Goal: Contribute content: Add original content to the website for others to see

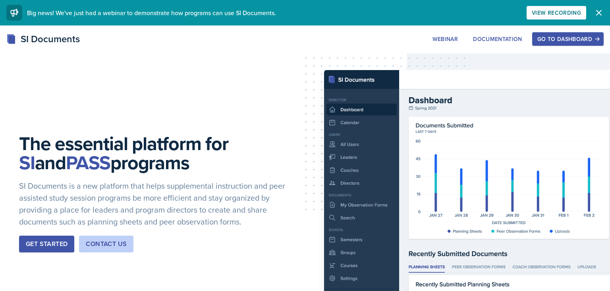
click at [571, 36] on div "Go to Dashboard" at bounding box center [568, 39] width 61 height 6
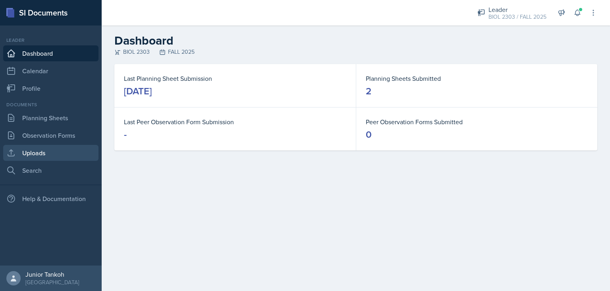
click at [48, 148] on link "Uploads" at bounding box center [50, 153] width 95 height 16
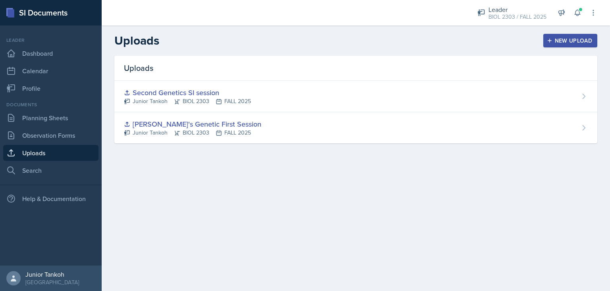
click at [578, 35] on button "New Upload" at bounding box center [571, 41] width 54 height 14
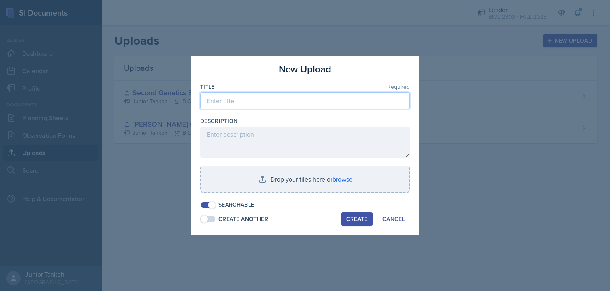
click at [296, 105] on input at bounding box center [305, 100] width 210 height 17
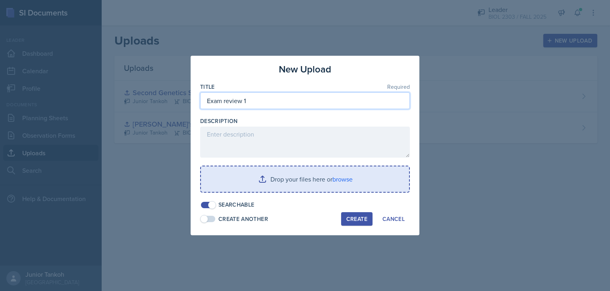
type input "Exam review 1"
click at [338, 185] on input "file" at bounding box center [305, 178] width 208 height 25
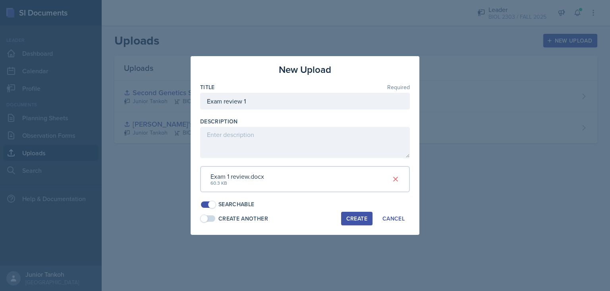
click at [349, 215] on div "Create" at bounding box center [357, 218] width 21 height 6
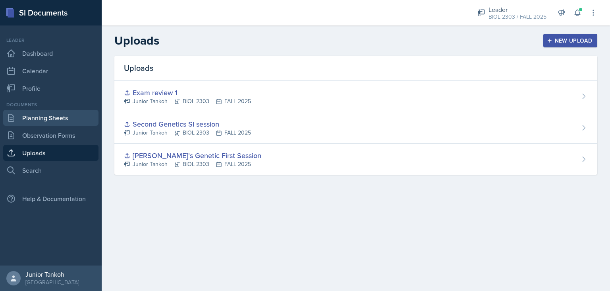
click at [38, 120] on link "Planning Sheets" at bounding box center [50, 118] width 95 height 16
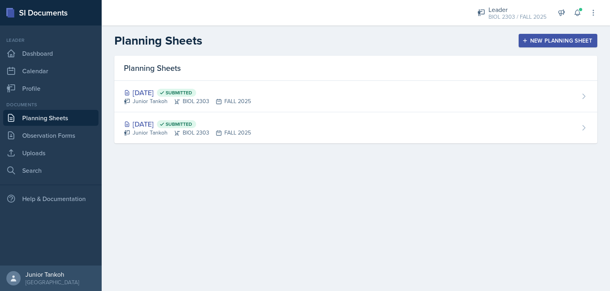
click at [574, 42] on div "New Planning Sheet" at bounding box center [558, 40] width 68 height 6
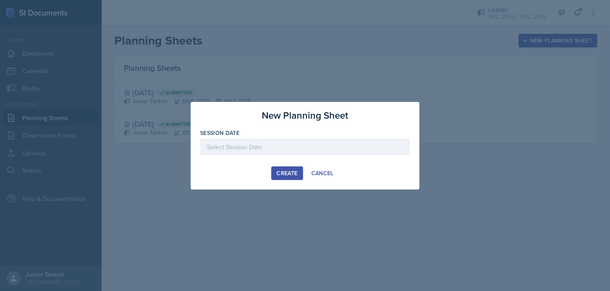
click at [298, 150] on div at bounding box center [305, 146] width 210 height 17
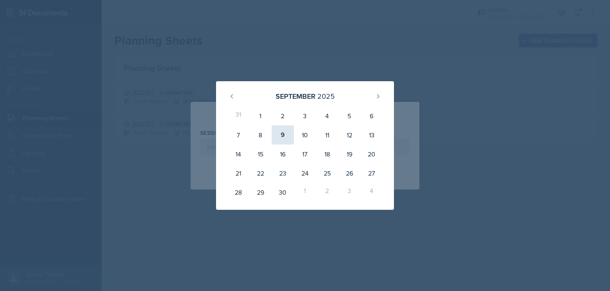
click at [282, 136] on div "9" at bounding box center [283, 134] width 22 height 19
type input "[DATE]"
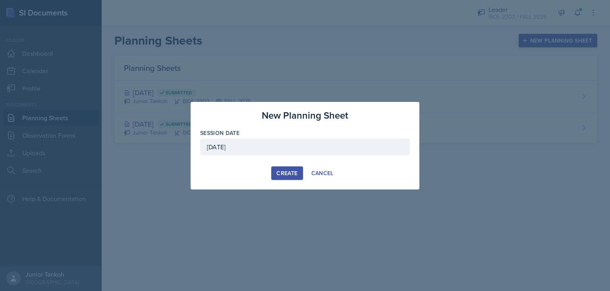
click at [292, 174] on div "Create" at bounding box center [287, 173] width 21 height 6
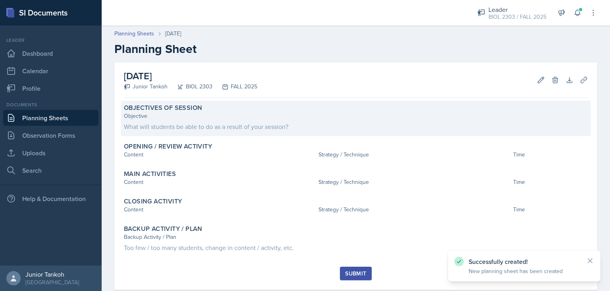
click at [225, 117] on div "Objective" at bounding box center [356, 116] width 464 height 8
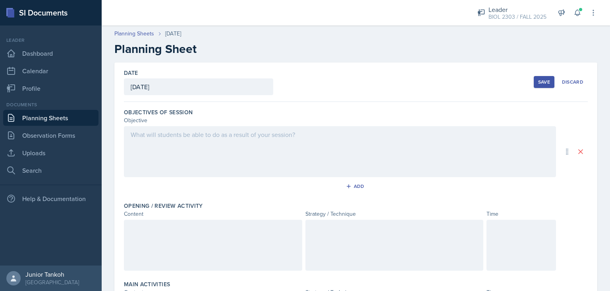
click at [177, 141] on div at bounding box center [340, 151] width 432 height 51
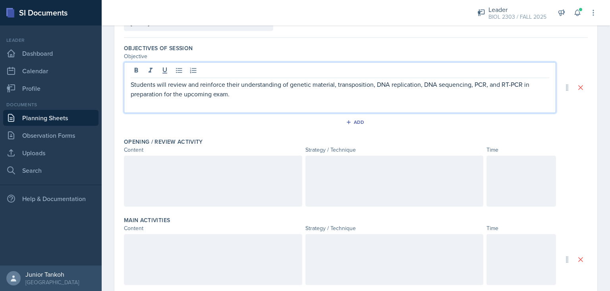
scroll to position [64, 0]
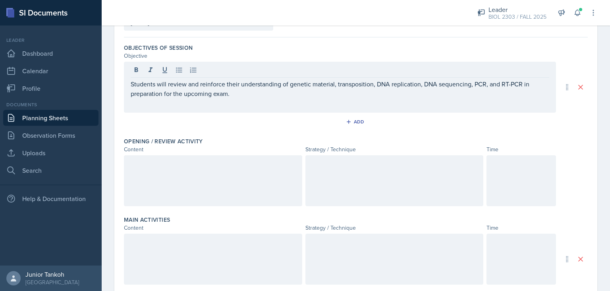
click at [151, 172] on div at bounding box center [213, 180] width 178 height 51
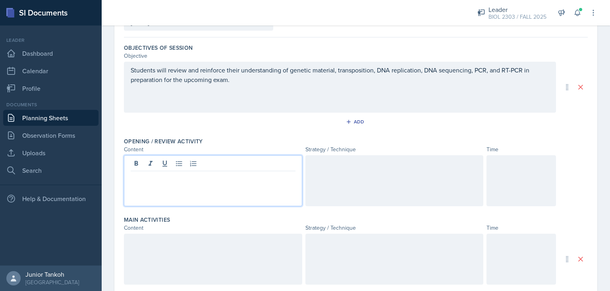
paste div
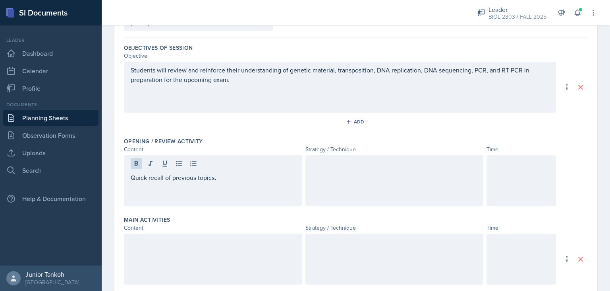
click at [381, 175] on div at bounding box center [395, 180] width 178 height 51
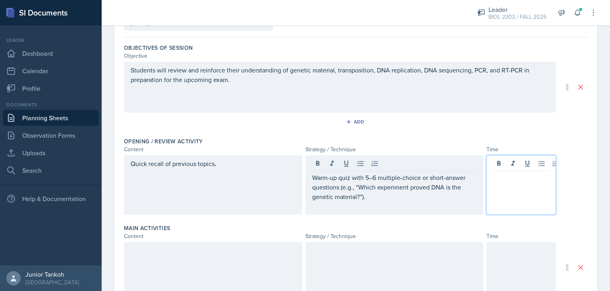
click at [512, 163] on div at bounding box center [522, 184] width 70 height 59
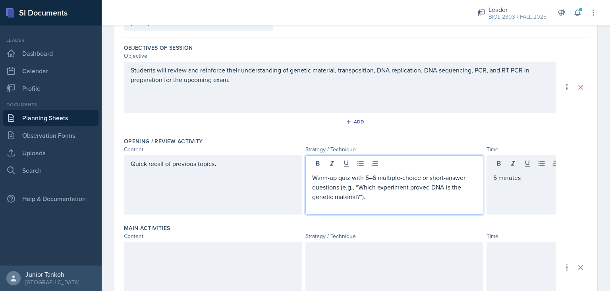
click at [368, 181] on p "Warm-up quiz with 5–6 multiple-choice or short-answer questions (e.g., “Which e…" at bounding box center [394, 186] width 165 height 29
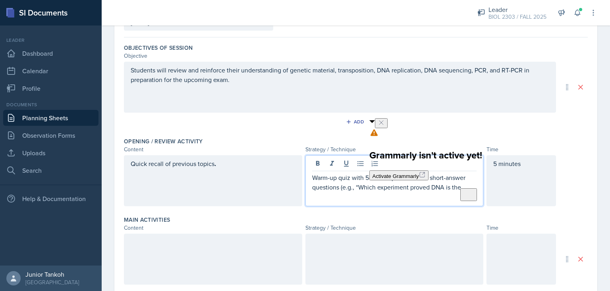
click at [385, 126] on icon "Close" at bounding box center [381, 122] width 6 height 6
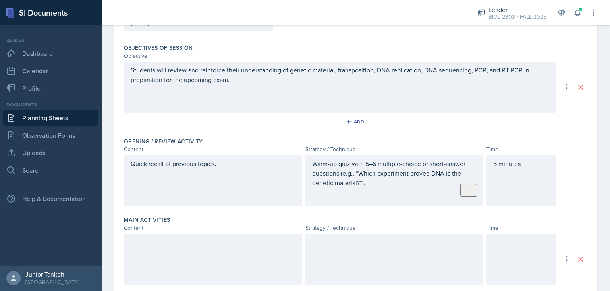
click at [377, 161] on div "Warm-up quiz with 5–6 multiple-choice or short-answer questions (e.g., “Which e…" at bounding box center [395, 180] width 178 height 51
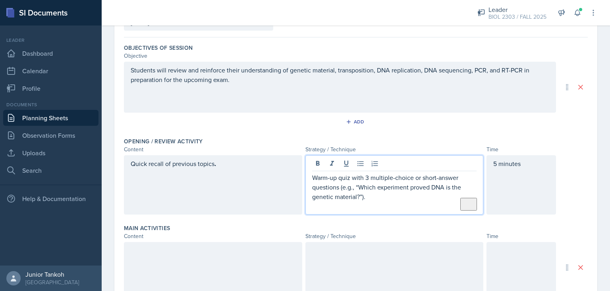
drag, startPoint x: 415, startPoint y: 177, endPoint x: 427, endPoint y: 177, distance: 11.9
click at [415, 176] on p "Warm-up quiz with 3 multiple-choice or short-answer questions (e.g., “Which exp…" at bounding box center [394, 186] width 165 height 29
drag, startPoint x: 415, startPoint y: 176, endPoint x: 466, endPoint y: 174, distance: 51.3
click at [466, 174] on p "Warm-up quiz with 3 multiple-choice or short-answer questions (e.g., “Which exp…" at bounding box center [394, 186] width 165 height 29
click at [415, 177] on p "Warm-up quiz with 3 multiple-choice or short-answer questions (e.g., “Which exp…" at bounding box center [394, 186] width 165 height 29
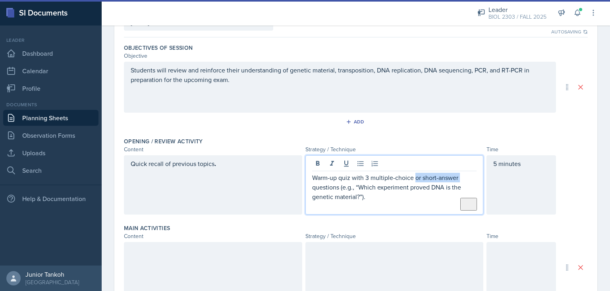
drag, startPoint x: 415, startPoint y: 177, endPoint x: 457, endPoint y: 175, distance: 41.8
click at [457, 175] on p "Warm-up quiz with 3 multiple-choice or short-answer questions (e.g., “Which exp…" at bounding box center [394, 186] width 165 height 29
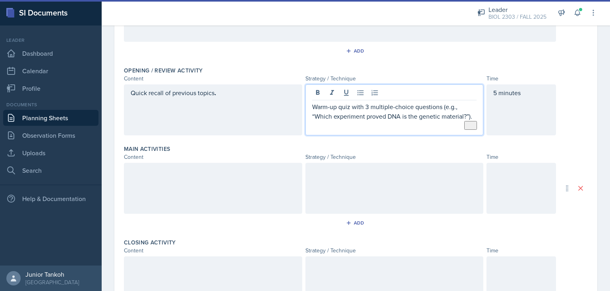
scroll to position [137, 0]
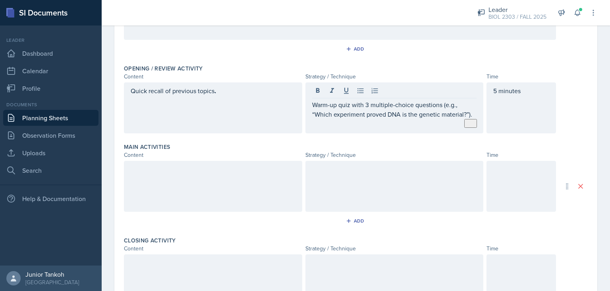
click at [251, 184] on div at bounding box center [213, 186] width 178 height 51
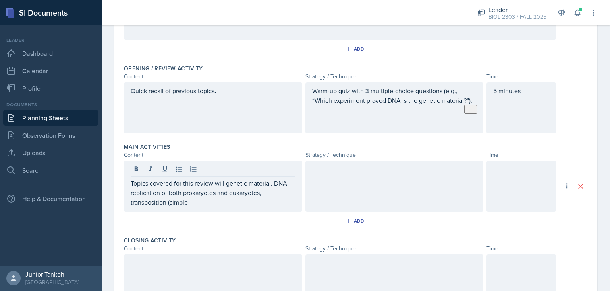
scroll to position [0, 0]
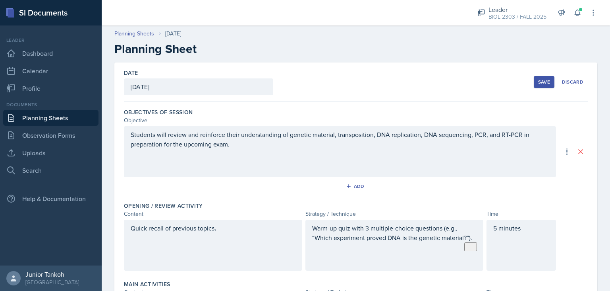
drag, startPoint x: 398, startPoint y: 163, endPoint x: 419, endPoint y: -27, distance: 191.1
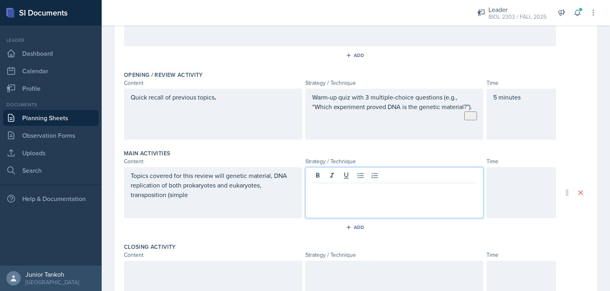
scroll to position [132, 0]
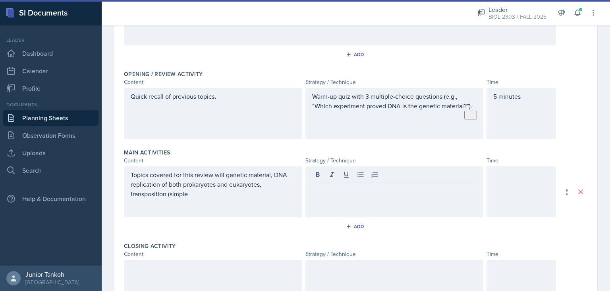
click at [195, 199] on div "Topics covered for this review will genetic material, DNA replication of both p…" at bounding box center [213, 191] width 178 height 51
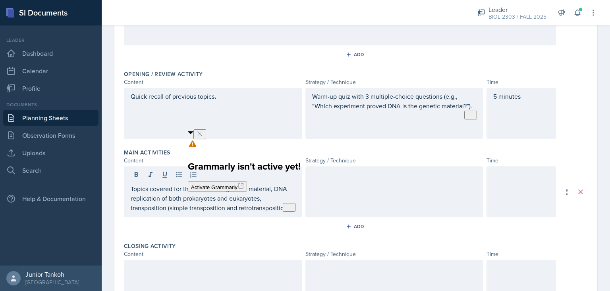
click at [203, 137] on icon "Close" at bounding box center [200, 133] width 6 height 6
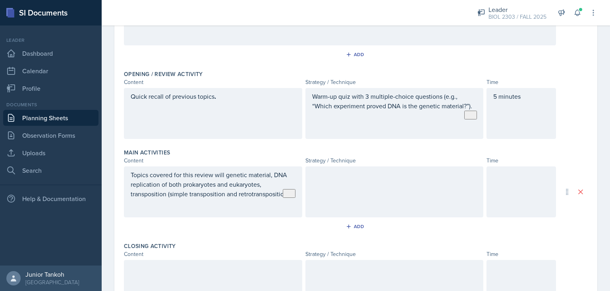
click at [298, 193] on div "Topics covered for this review will genetic material, DNA replication of both p…" at bounding box center [213, 191] width 178 height 51
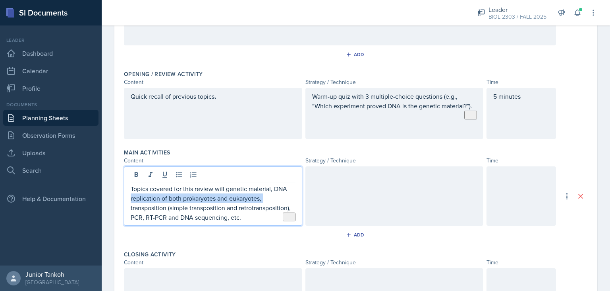
drag, startPoint x: 298, startPoint y: 193, endPoint x: 341, endPoint y: 184, distance: 43.8
click at [302, 184] on div "Topics covered for this review will genetic material, DNA replication of both p…" at bounding box center [213, 195] width 178 height 59
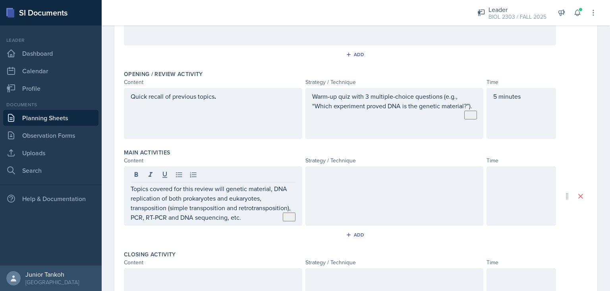
click at [377, 189] on div at bounding box center [395, 195] width 178 height 59
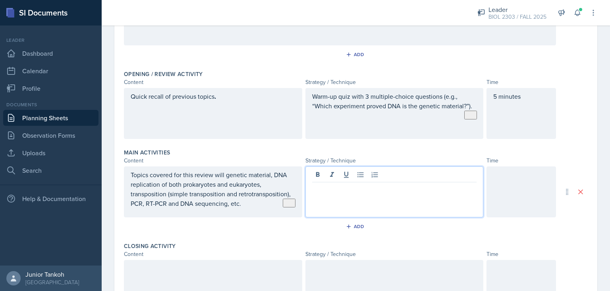
paste div
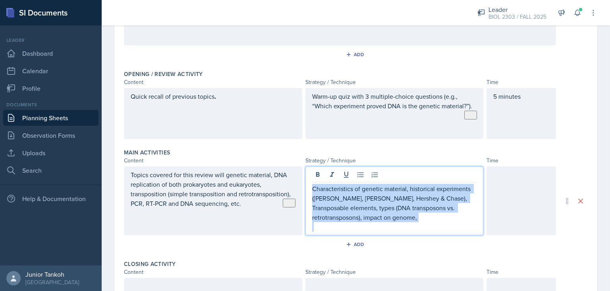
drag, startPoint x: 314, startPoint y: 186, endPoint x: 343, endPoint y: 227, distance: 50.6
click at [343, 227] on div "Characteristics of genetic material, historical experiments ([PERSON_NAME], [PE…" at bounding box center [394, 208] width 165 height 48
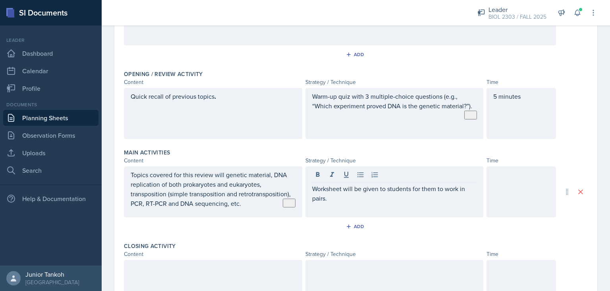
click at [510, 195] on div at bounding box center [522, 191] width 70 height 51
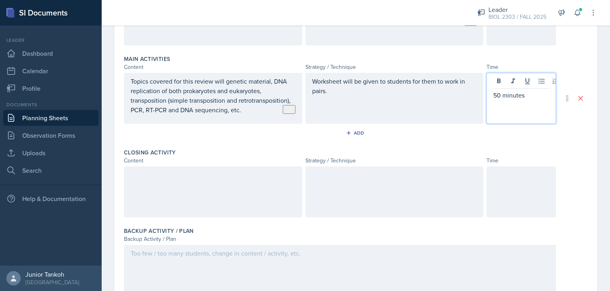
scroll to position [225, 0]
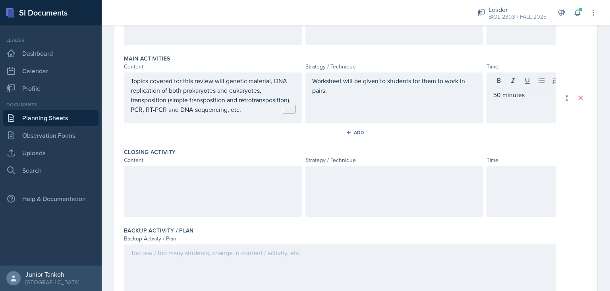
click at [229, 182] on div at bounding box center [213, 191] width 178 height 51
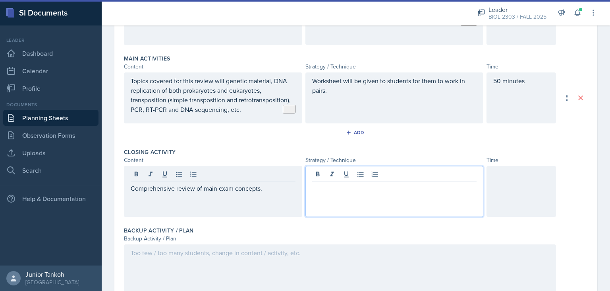
click at [348, 178] on div at bounding box center [395, 191] width 178 height 51
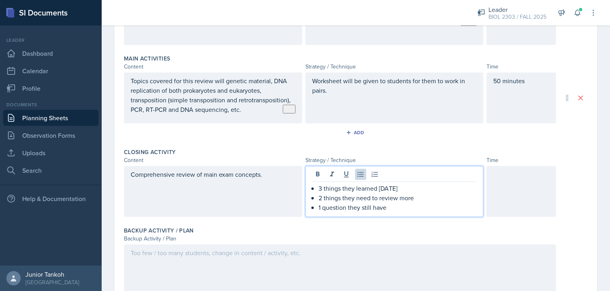
click at [508, 177] on div at bounding box center [522, 191] width 70 height 51
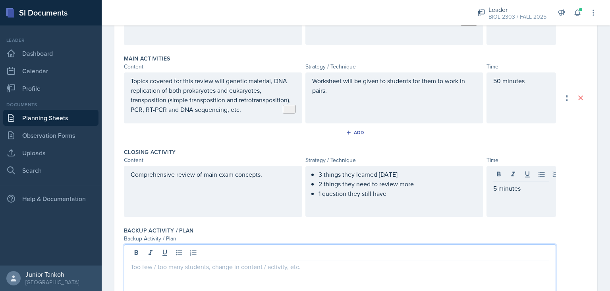
click at [298, 256] on div at bounding box center [340, 269] width 432 height 51
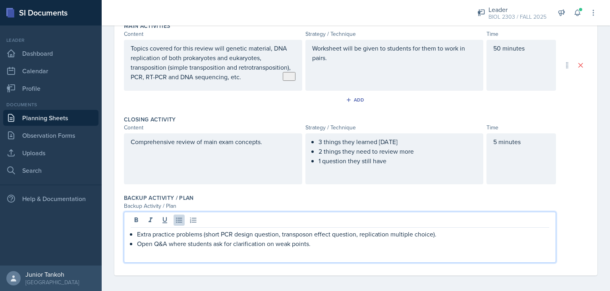
scroll to position [261, 0]
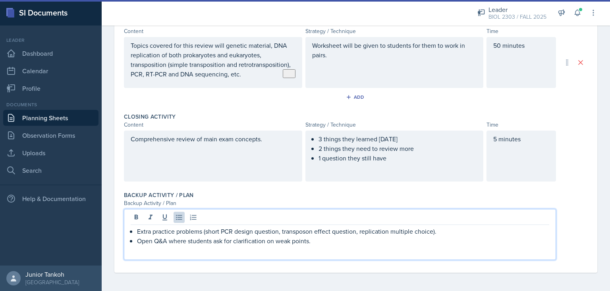
drag, startPoint x: 438, startPoint y: 228, endPoint x: 444, endPoint y: 218, distance: 11.6
click at [444, 218] on div "Extra practice problems (short PCR design question, transposon effect question,…" at bounding box center [340, 234] width 432 height 51
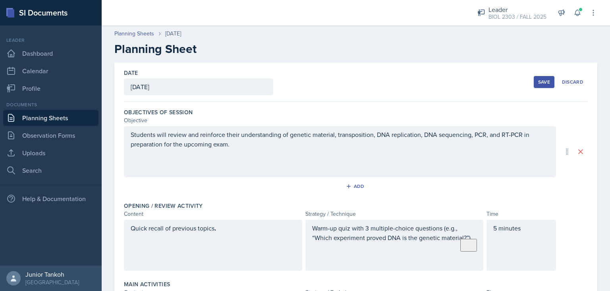
scroll to position [0, 0]
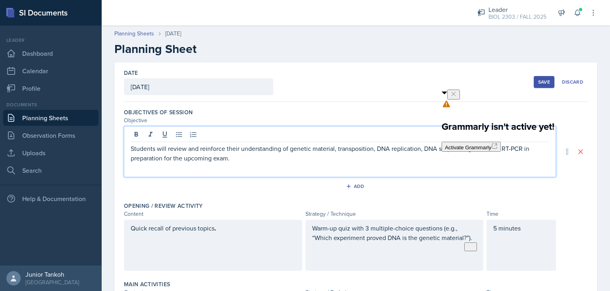
click at [480, 137] on div "Students will review and reinforce their understanding of genetic material, tra…" at bounding box center [340, 151] width 432 height 51
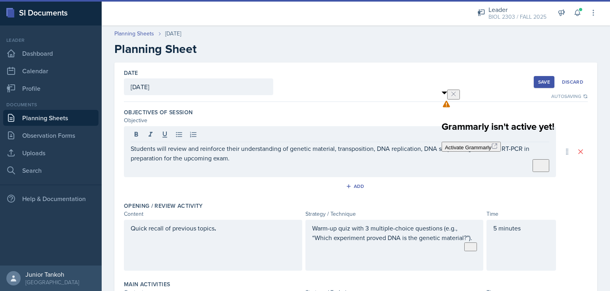
click at [457, 97] on icon "Close" at bounding box center [454, 94] width 6 height 6
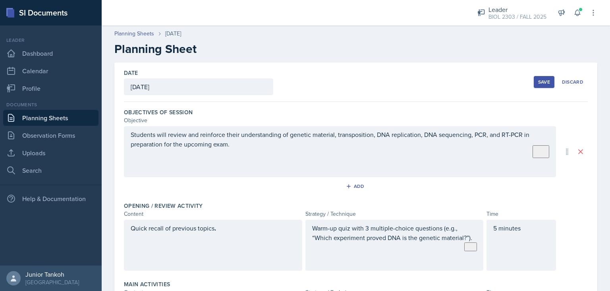
click at [548, 79] on div "Save" at bounding box center [544, 82] width 12 height 6
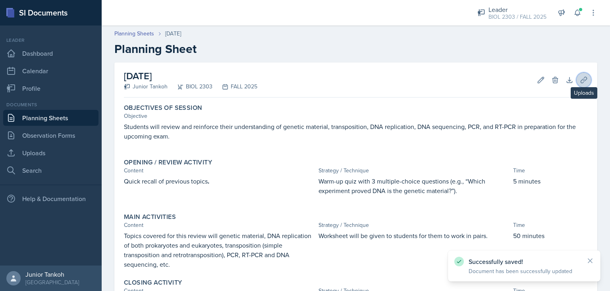
click at [591, 81] on button "Uploads" at bounding box center [584, 80] width 14 height 14
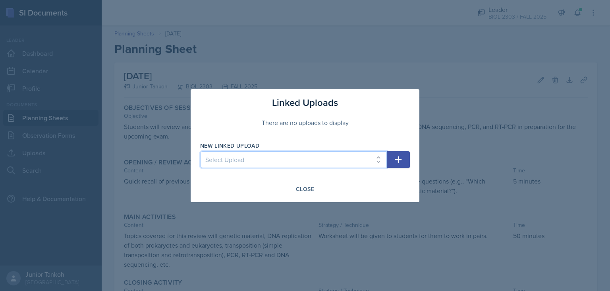
click at [200, 151] on select "Select Upload [PERSON_NAME]'s Genetic First Session Second Genetics SI session …" at bounding box center [293, 159] width 187 height 17
select select "64ca17cc-d484-4bdb-bc3d-40e906397267"
click option "Exam review 1" at bounding box center [0, 0] width 0 height 0
click at [405, 156] on button "button" at bounding box center [398, 159] width 23 height 17
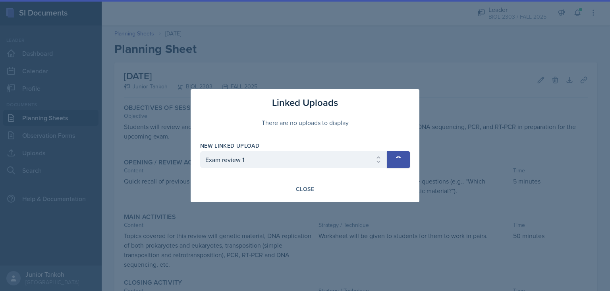
select select
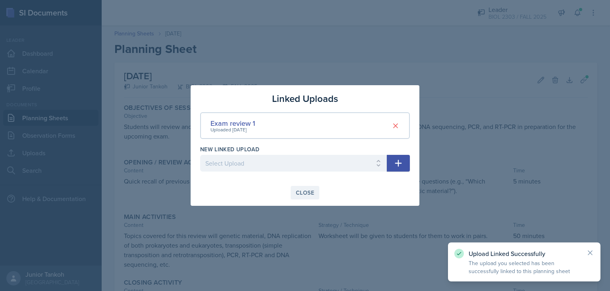
click at [310, 195] on div "Close" at bounding box center [305, 192] width 18 height 6
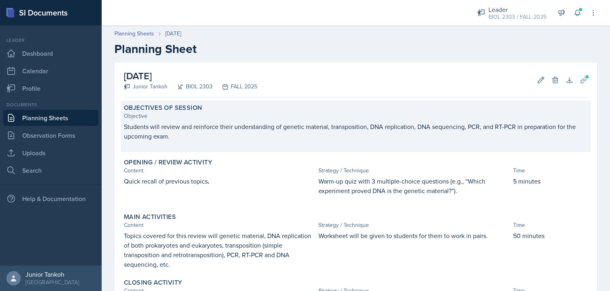
scroll to position [135, 0]
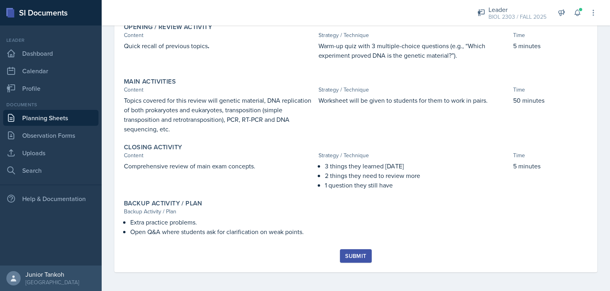
click at [352, 254] on div "Submit" at bounding box center [355, 255] width 21 height 6
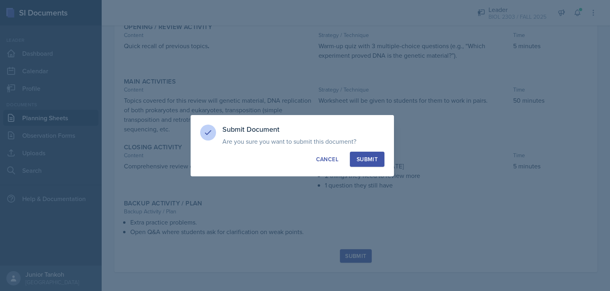
click at [370, 163] on button "Submit" at bounding box center [367, 158] width 35 height 15
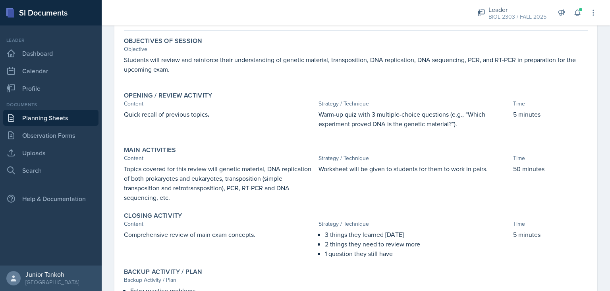
scroll to position [112, 0]
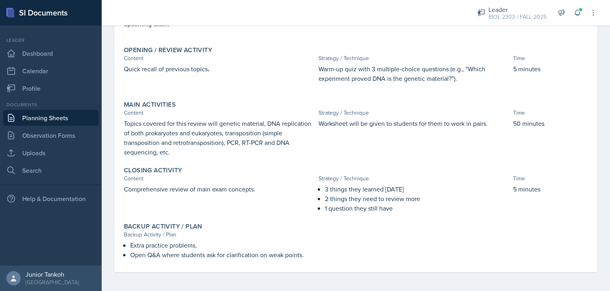
click at [468, 215] on div "Closing Activity Content Strategy / Technique Time Comprehensive review of main…" at bounding box center [356, 189] width 471 height 53
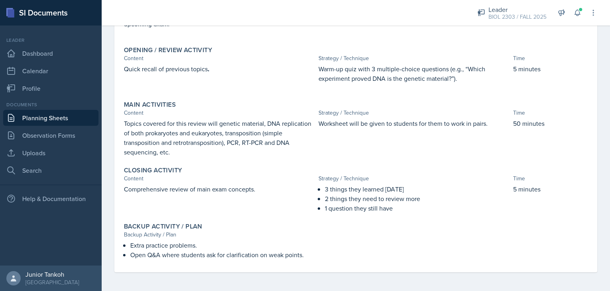
click at [450, 230] on div "Backup Activity / Plan" at bounding box center [356, 234] width 464 height 8
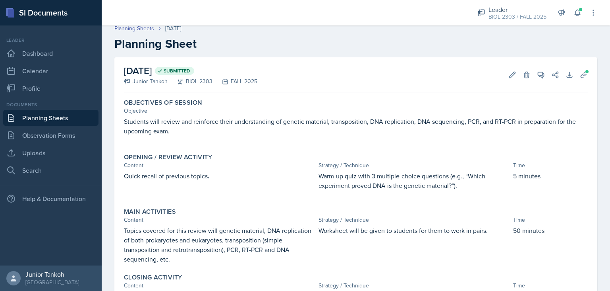
scroll to position [0, 0]
